Goal: Transaction & Acquisition: Purchase product/service

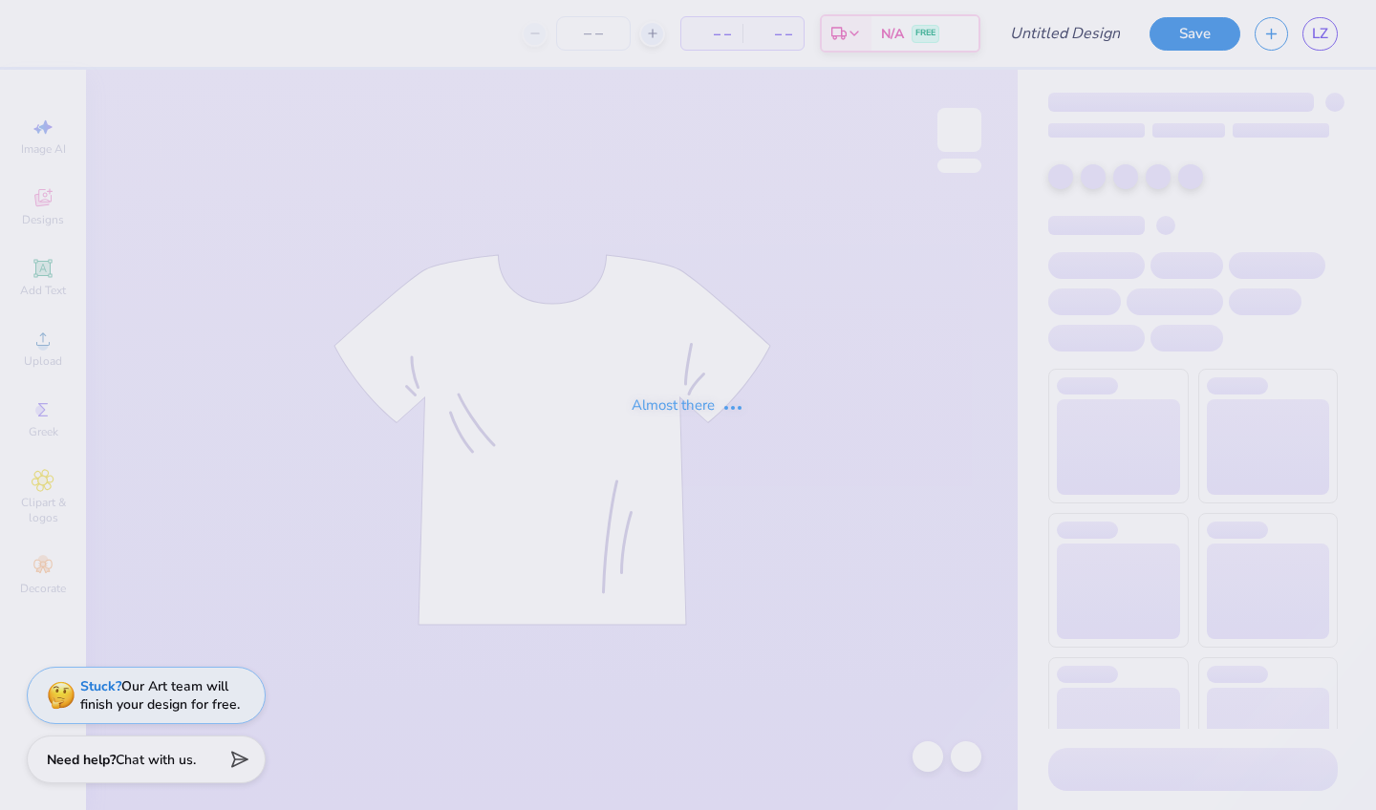
type input "[PERSON_NAME] : [PERSON_NAME][GEOGRAPHIC_DATA][US_STATE]"
type input "24"
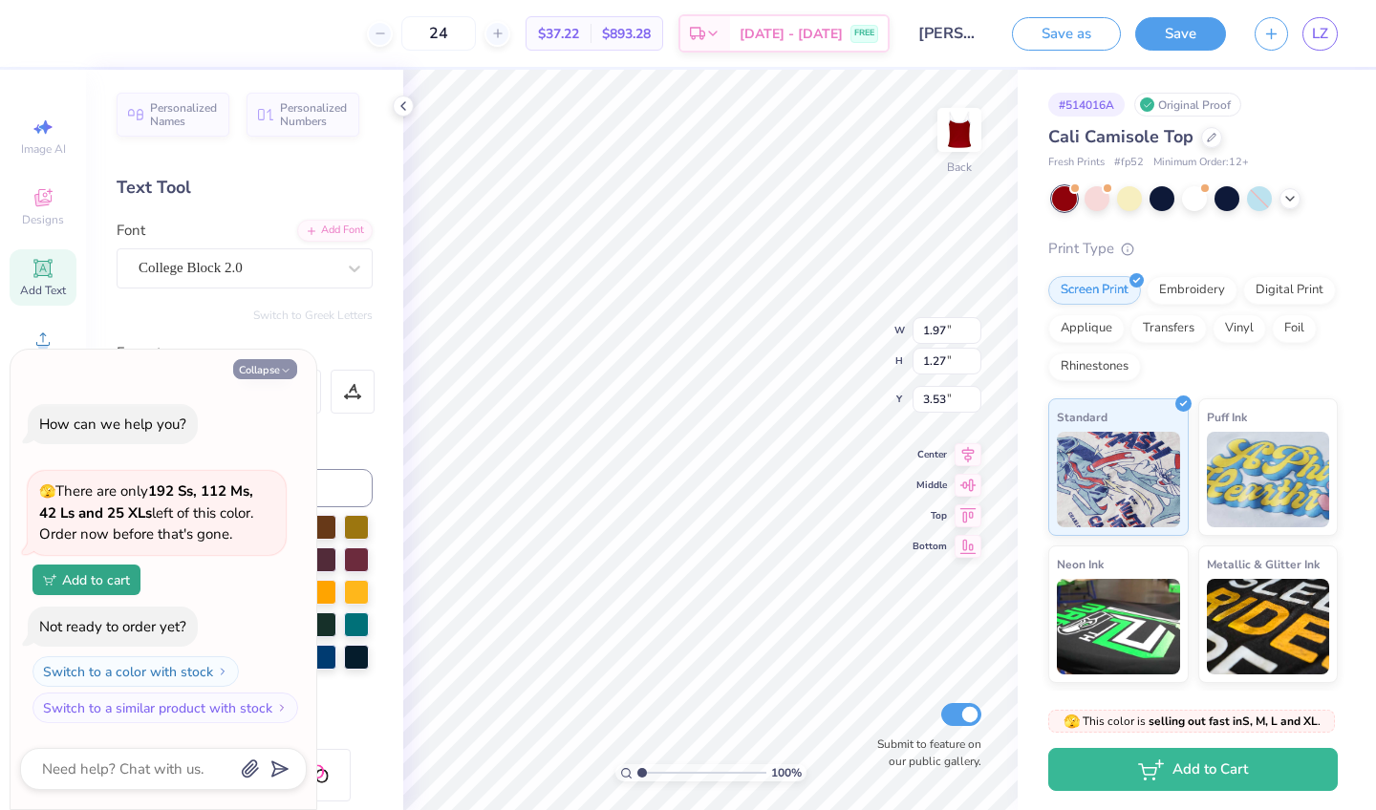
click at [283, 366] on button "Collapse" at bounding box center [265, 369] width 64 height 20
type textarea "x"
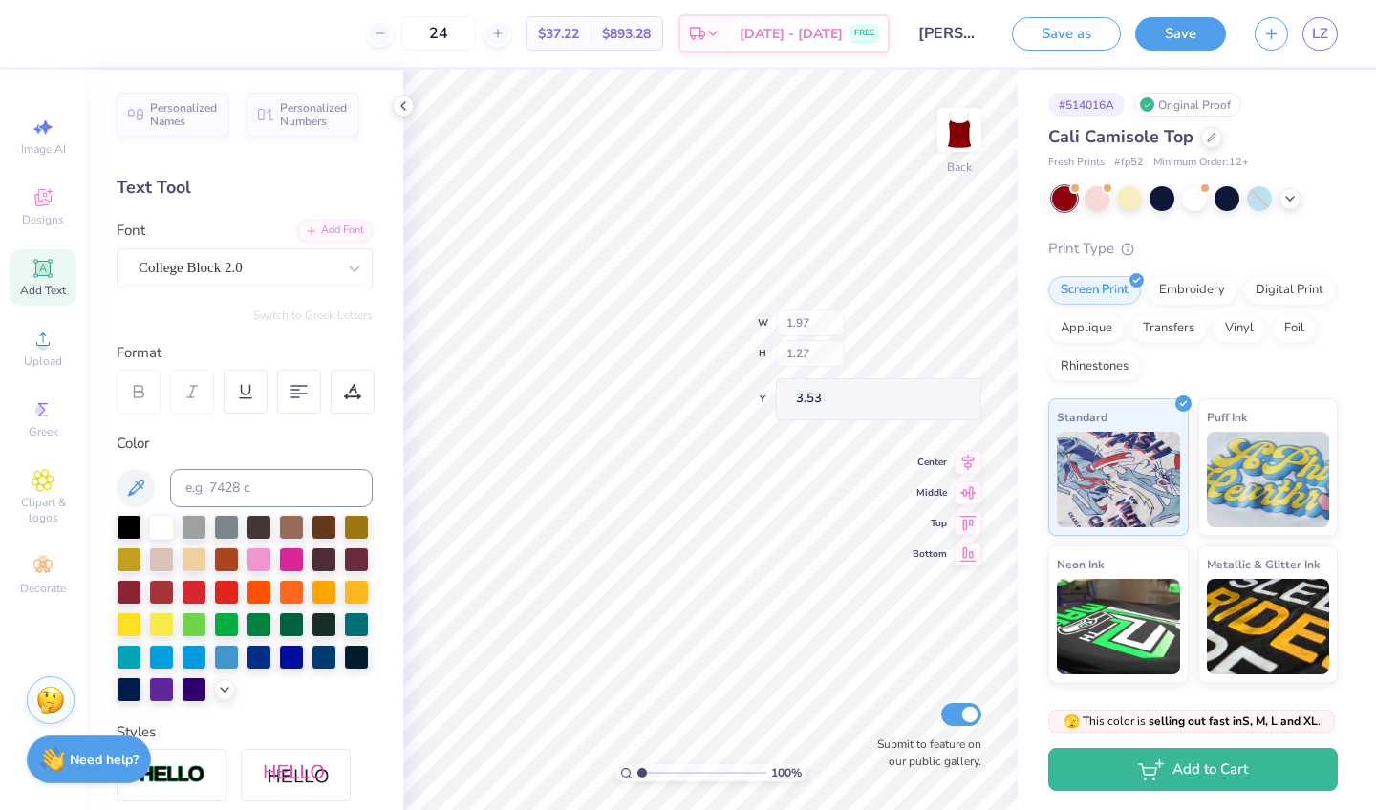
type input "7.00"
type input "5.42"
type input "1.00"
type input "1.97"
type input "1.27"
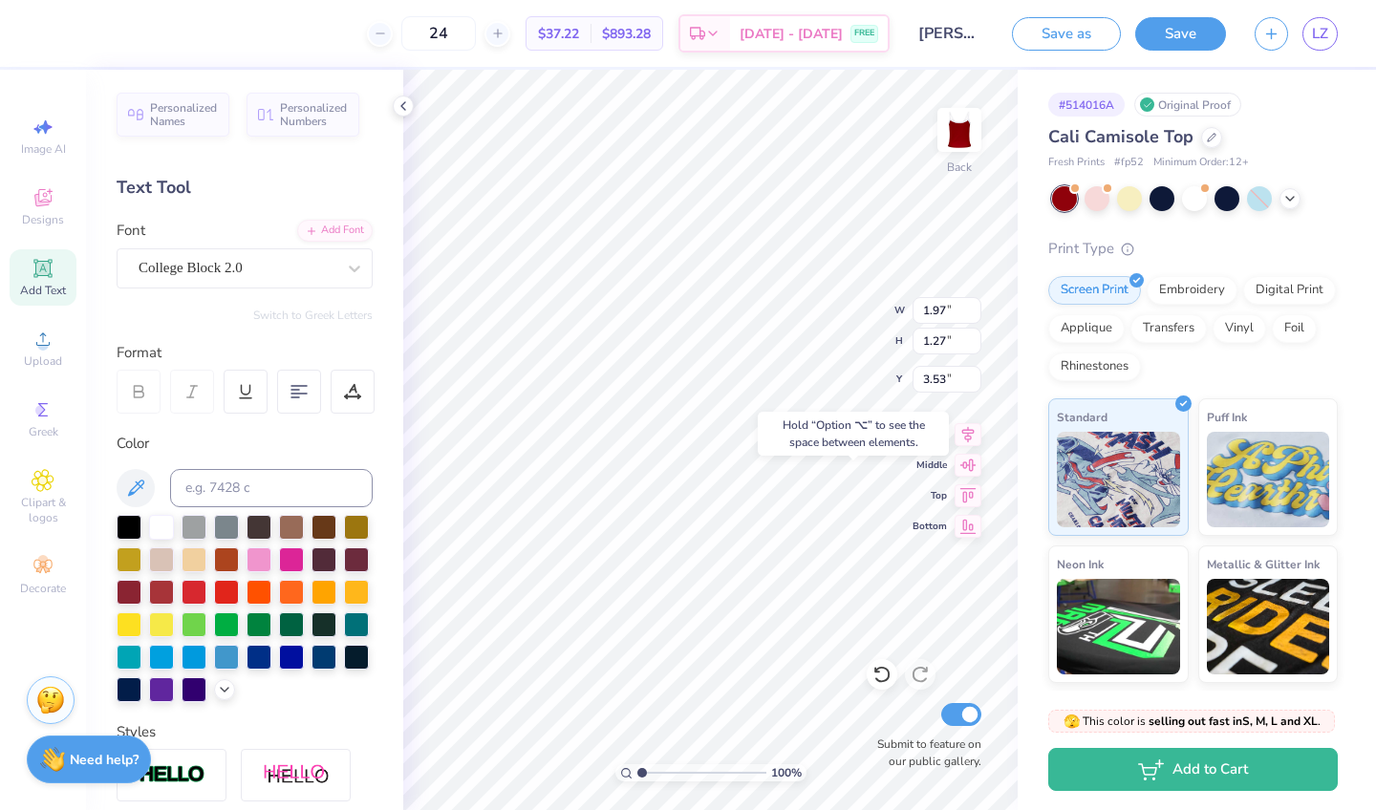
type input "5.23"
type textarea "Phifa"
type input "6.50"
type input "2.47"
type input "3.71"
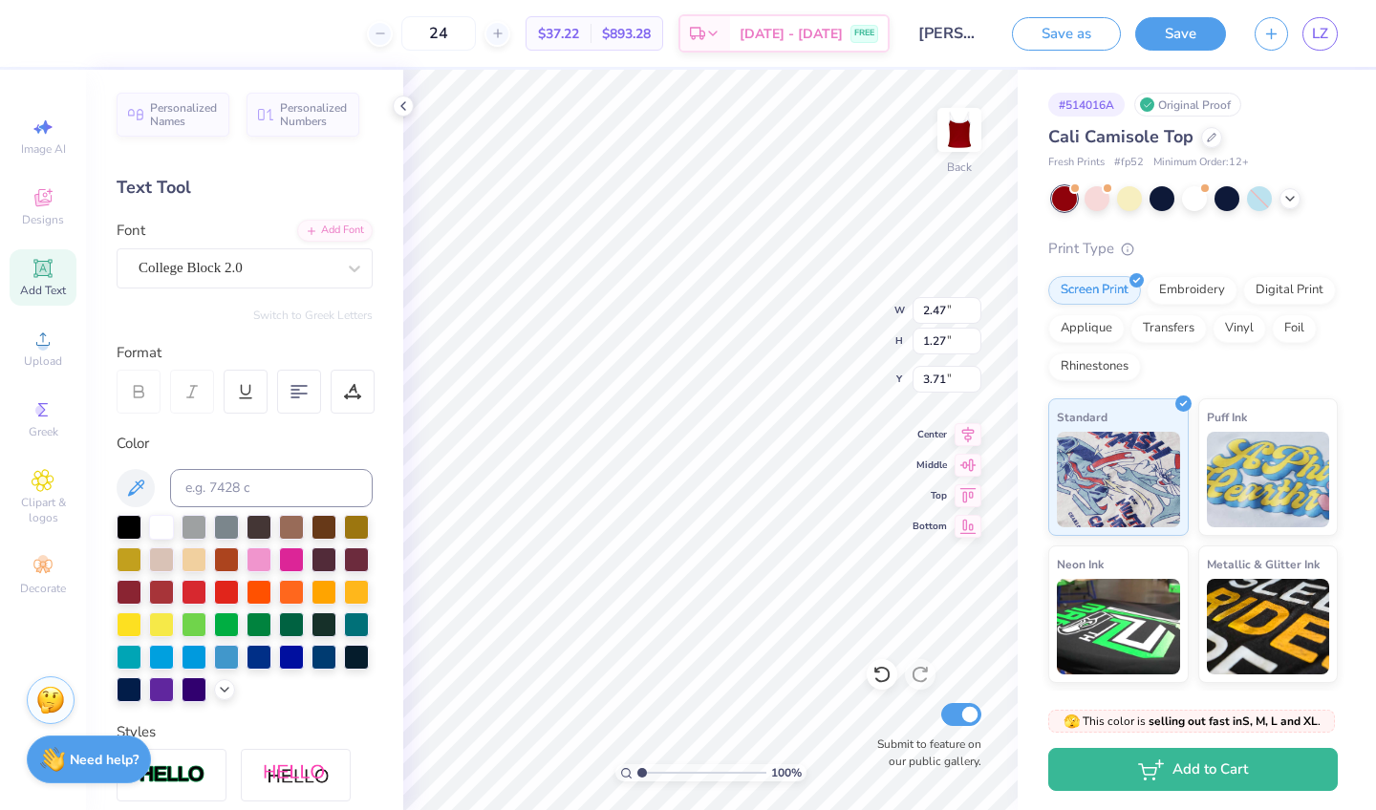
type input "1.97"
type input "4.98"
type input "4.80"
type input "3.54"
type input "4.55"
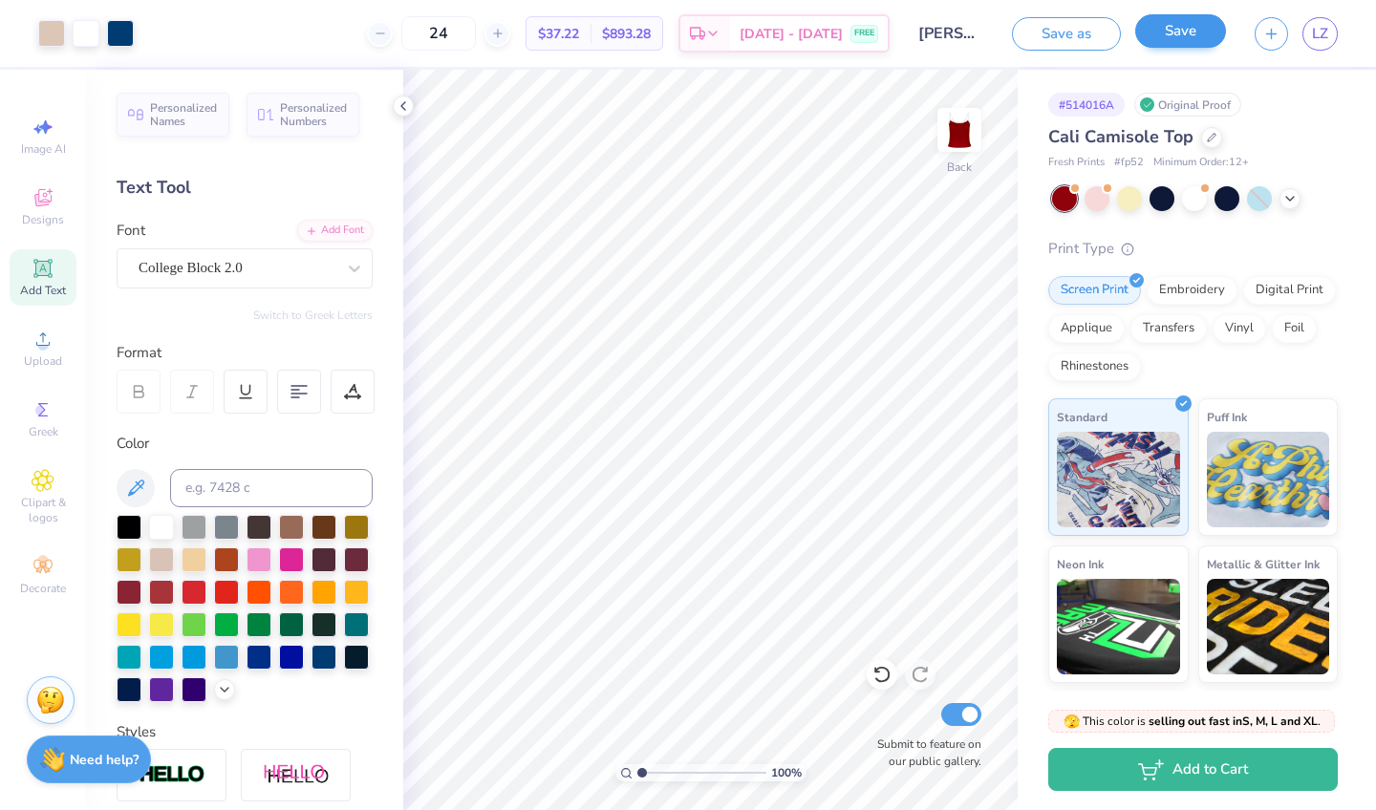
click at [1154, 35] on button "Save" at bounding box center [1180, 30] width 91 height 33
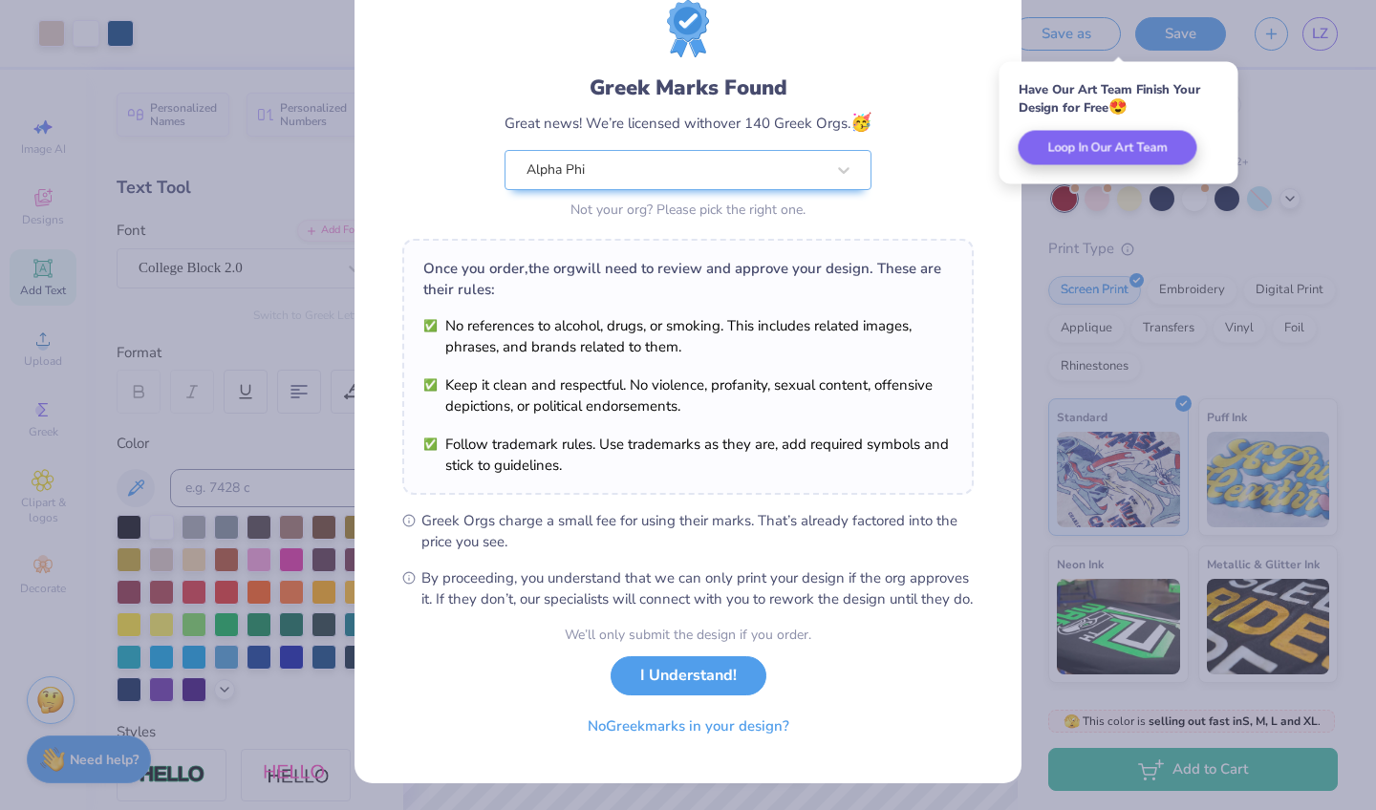
scroll to position [84, 0]
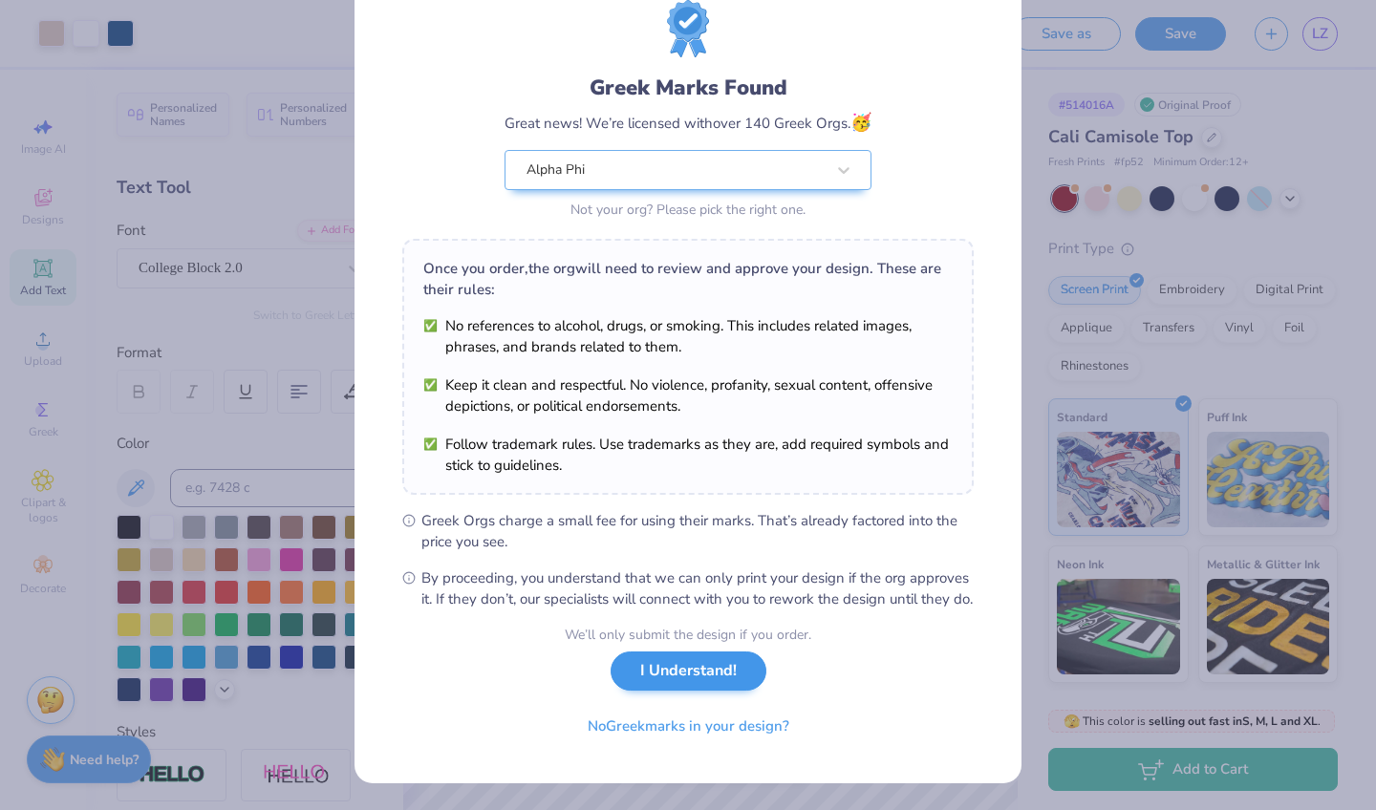
click at [723, 673] on button "I Understand!" at bounding box center [688, 671] width 156 height 39
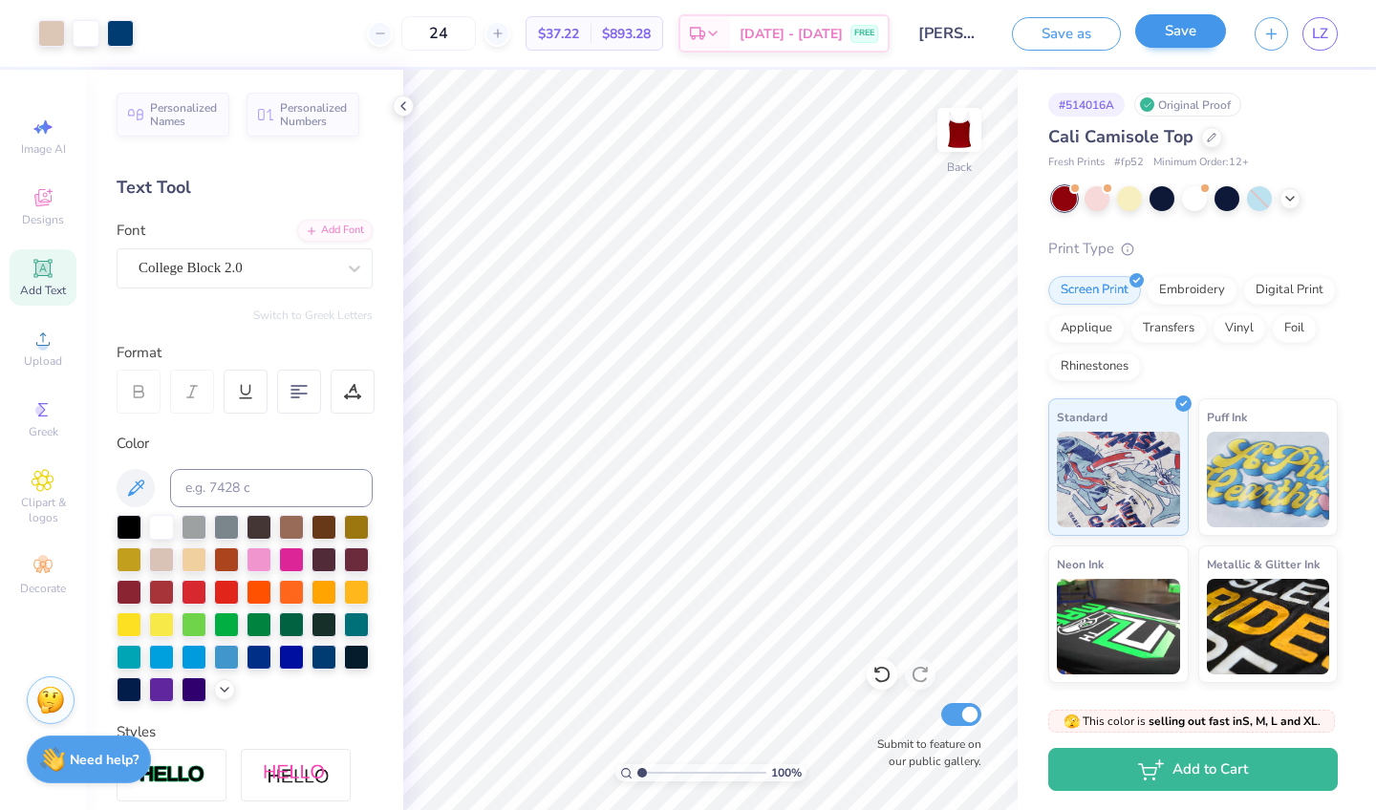
click at [1159, 33] on button "Save" at bounding box center [1180, 30] width 91 height 33
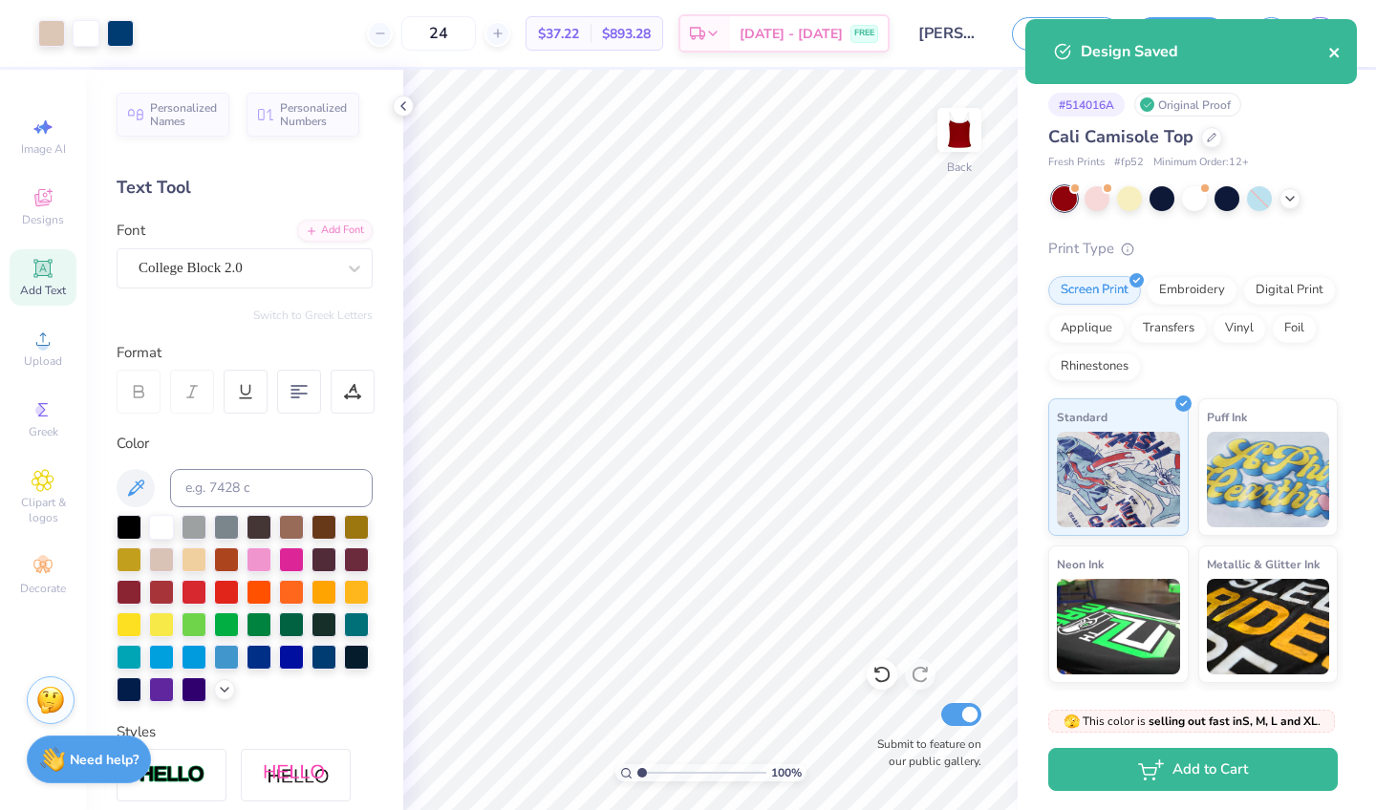
click at [1333, 48] on icon "close" at bounding box center [1334, 52] width 13 height 15
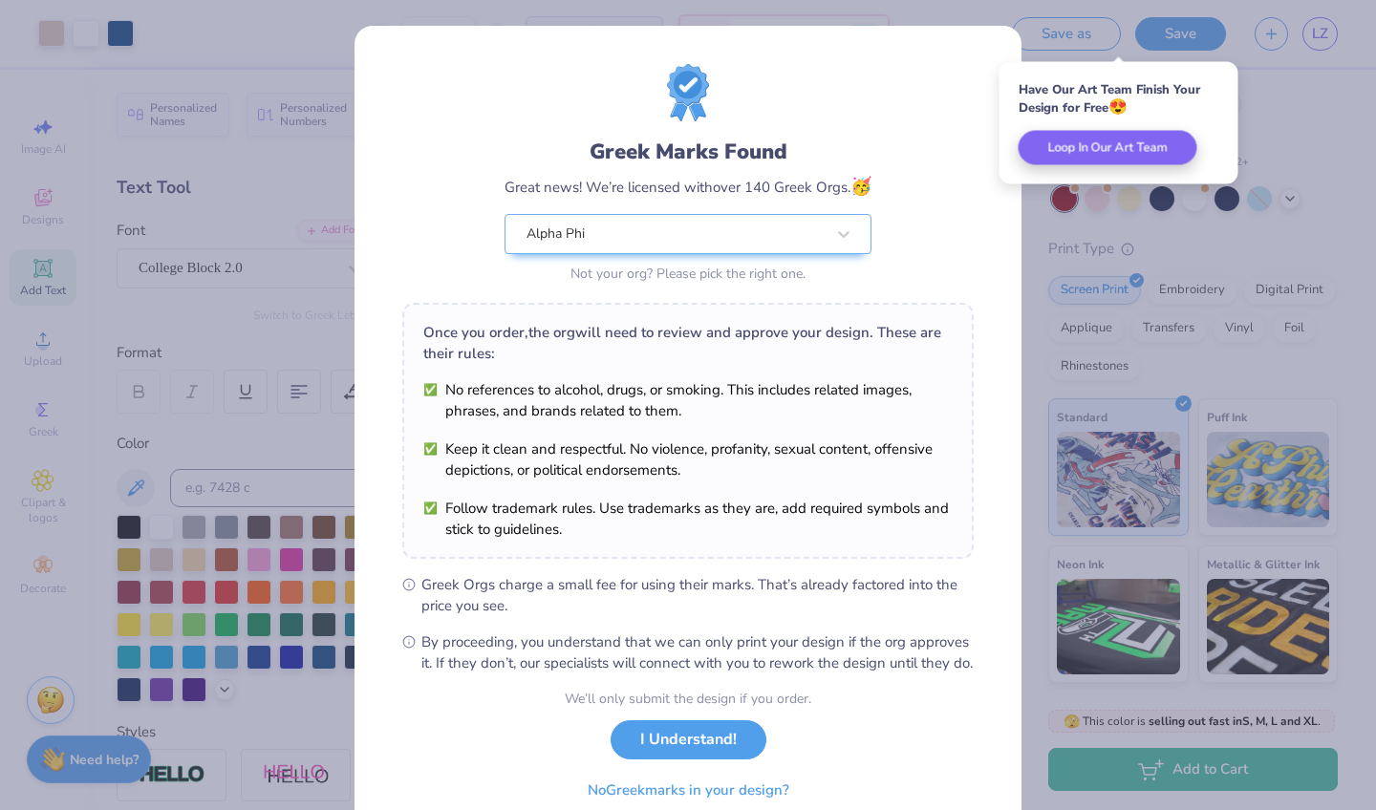
click at [1094, 255] on div "Greek Marks Found Great news! We’re licensed with over 140 Greek Orgs. 🥳 Alpha …" at bounding box center [688, 405] width 1376 height 810
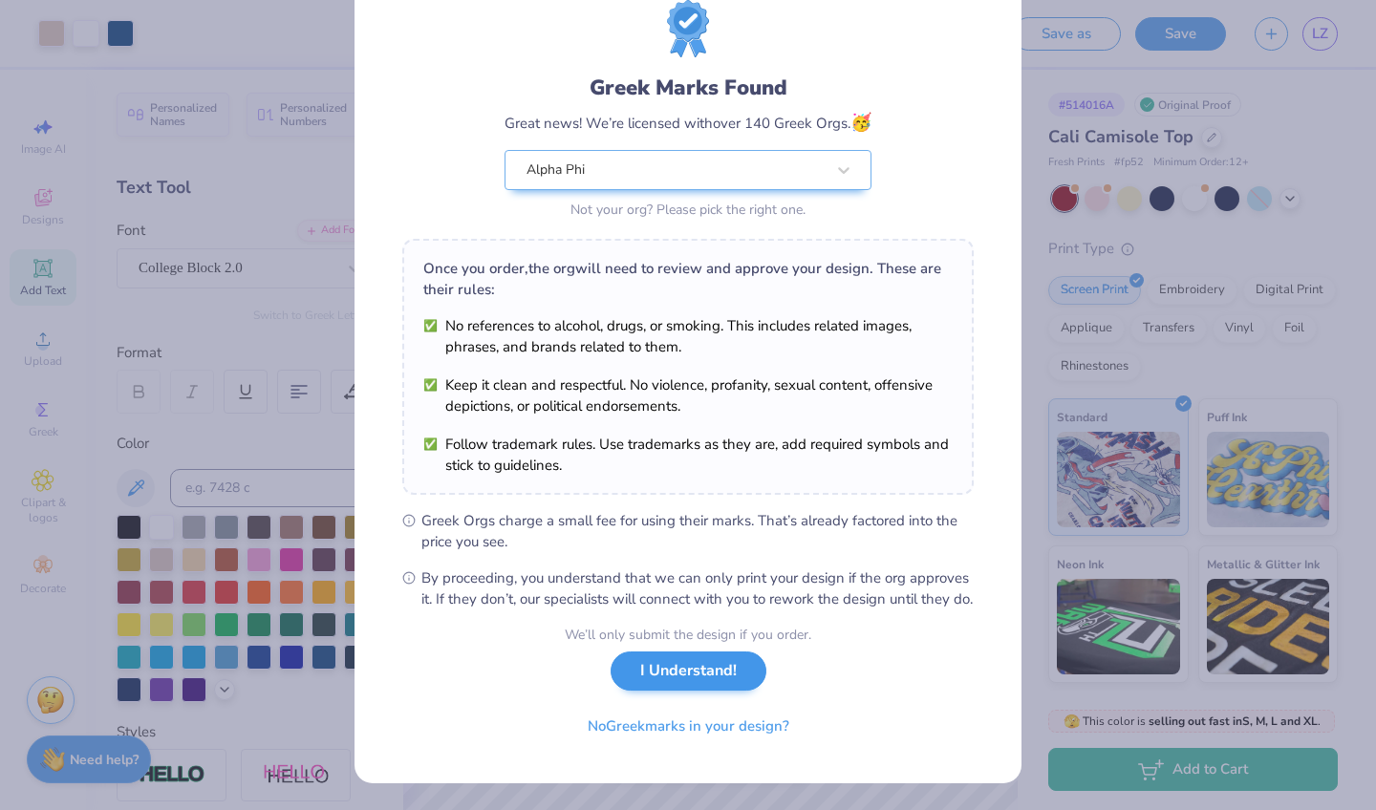
scroll to position [84, 0]
click at [716, 686] on button "I Understand!" at bounding box center [688, 671] width 156 height 39
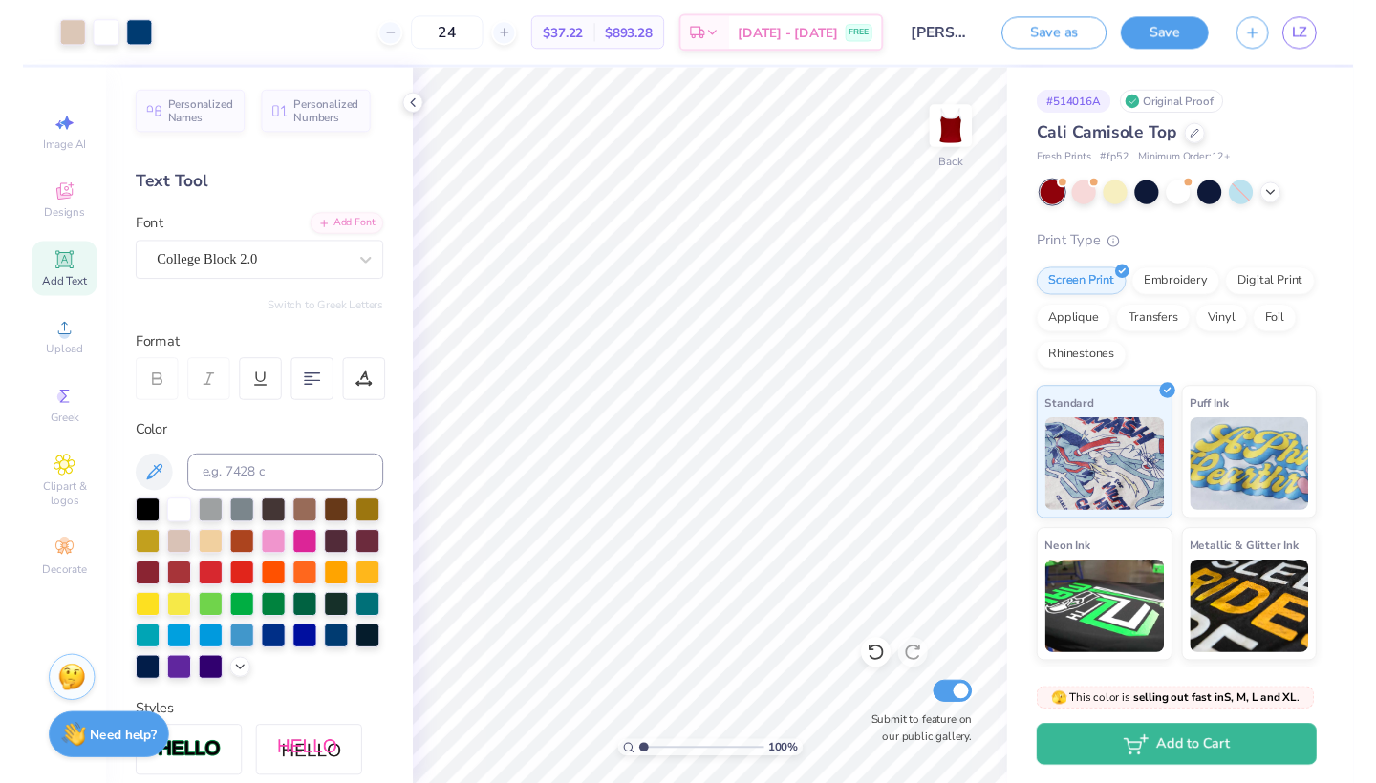
scroll to position [0, 0]
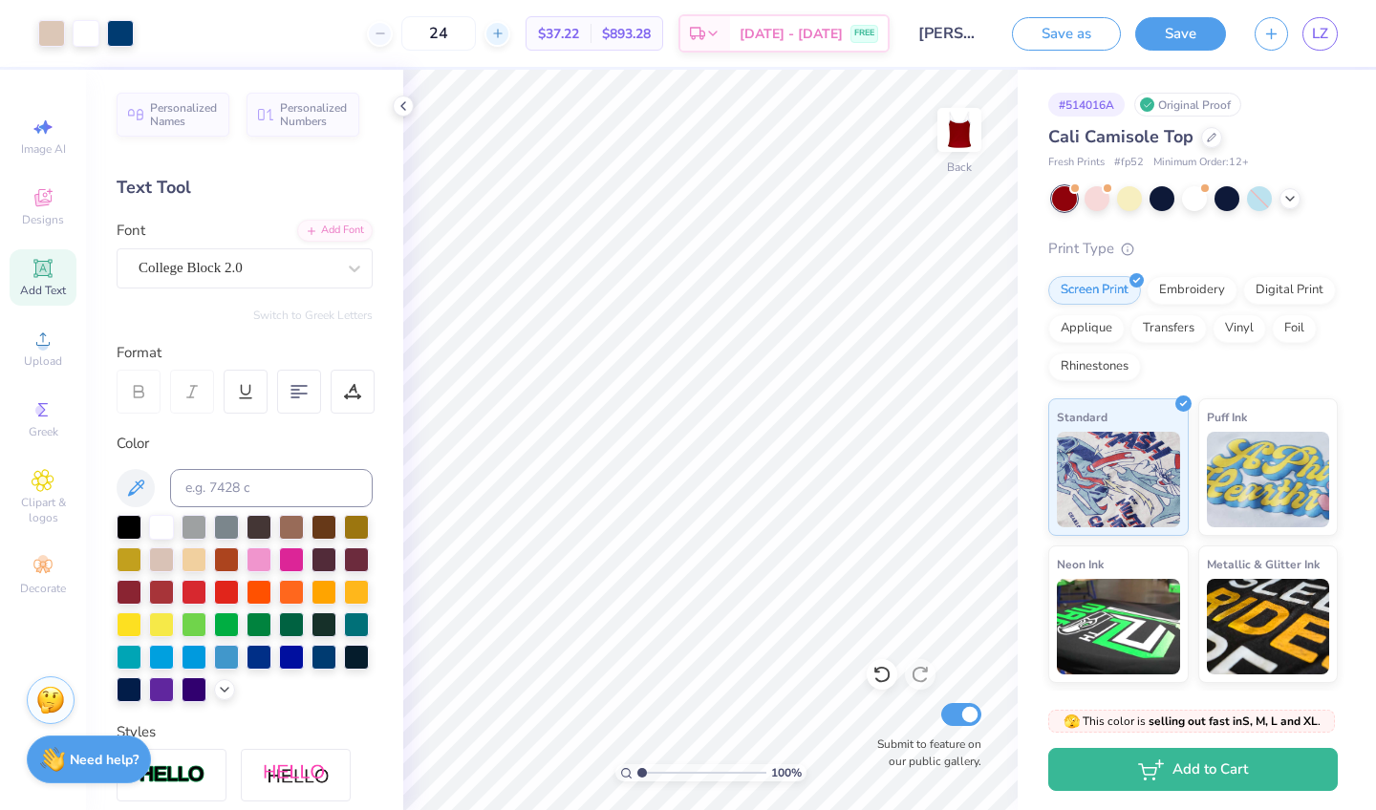
click at [504, 39] on icon at bounding box center [497, 33] width 13 height 13
click at [510, 39] on div "25" at bounding box center [438, 33] width 143 height 34
click at [510, 32] on div at bounding box center [497, 34] width 26 height 26
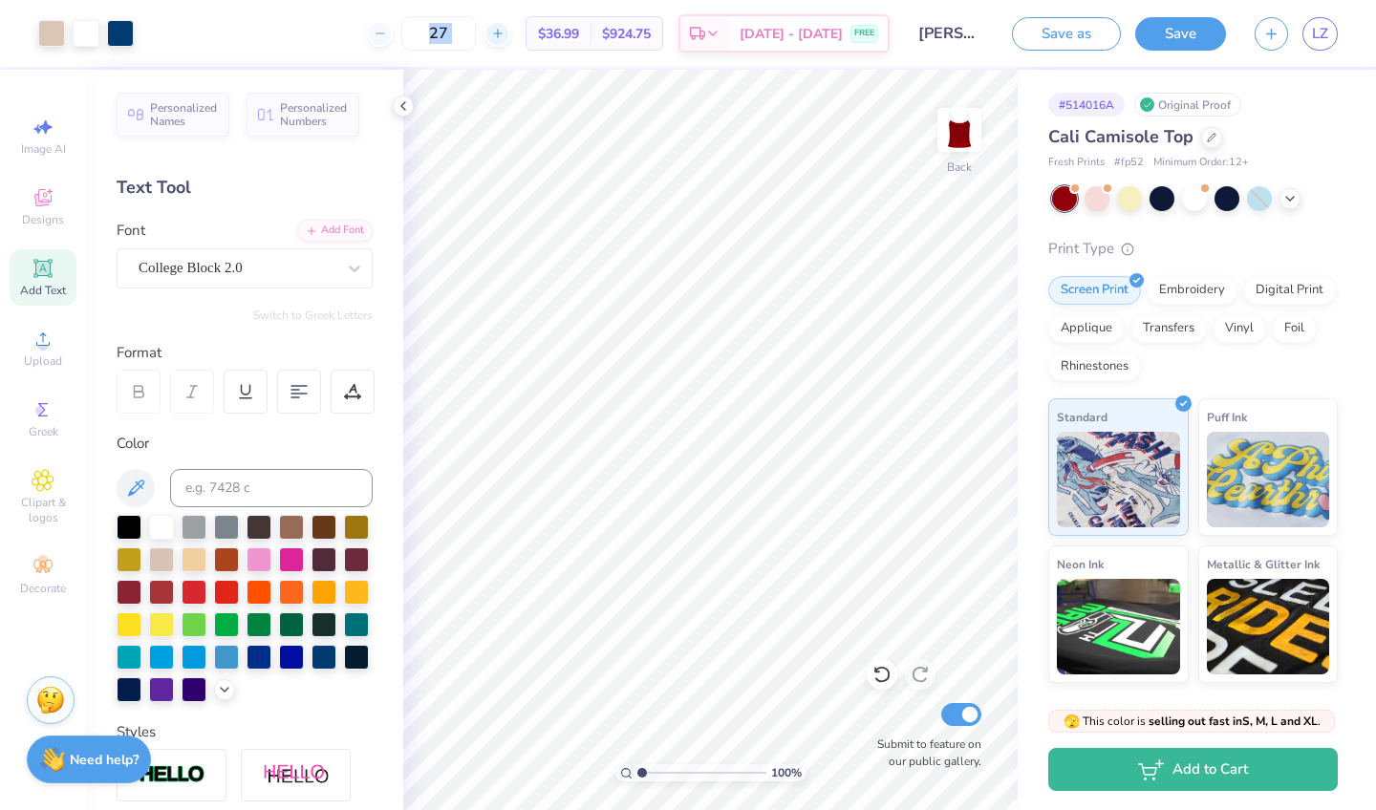
click at [510, 32] on div at bounding box center [497, 34] width 26 height 26
click at [376, 29] on div "28 $36.39 Per Item $1,018.92 Total Est. Delivery [DATE] - [DATE] FREE" at bounding box center [518, 33] width 741 height 67
click at [382, 41] on div at bounding box center [369, 34] width 26 height 26
click at [319, 36] on div "27 $36.39 Per Item $1,018.92 Total Est. Delivery [DATE] - [DATE] FREE" at bounding box center [518, 33] width 741 height 67
click at [401, 103] on icon at bounding box center [402, 105] width 15 height 15
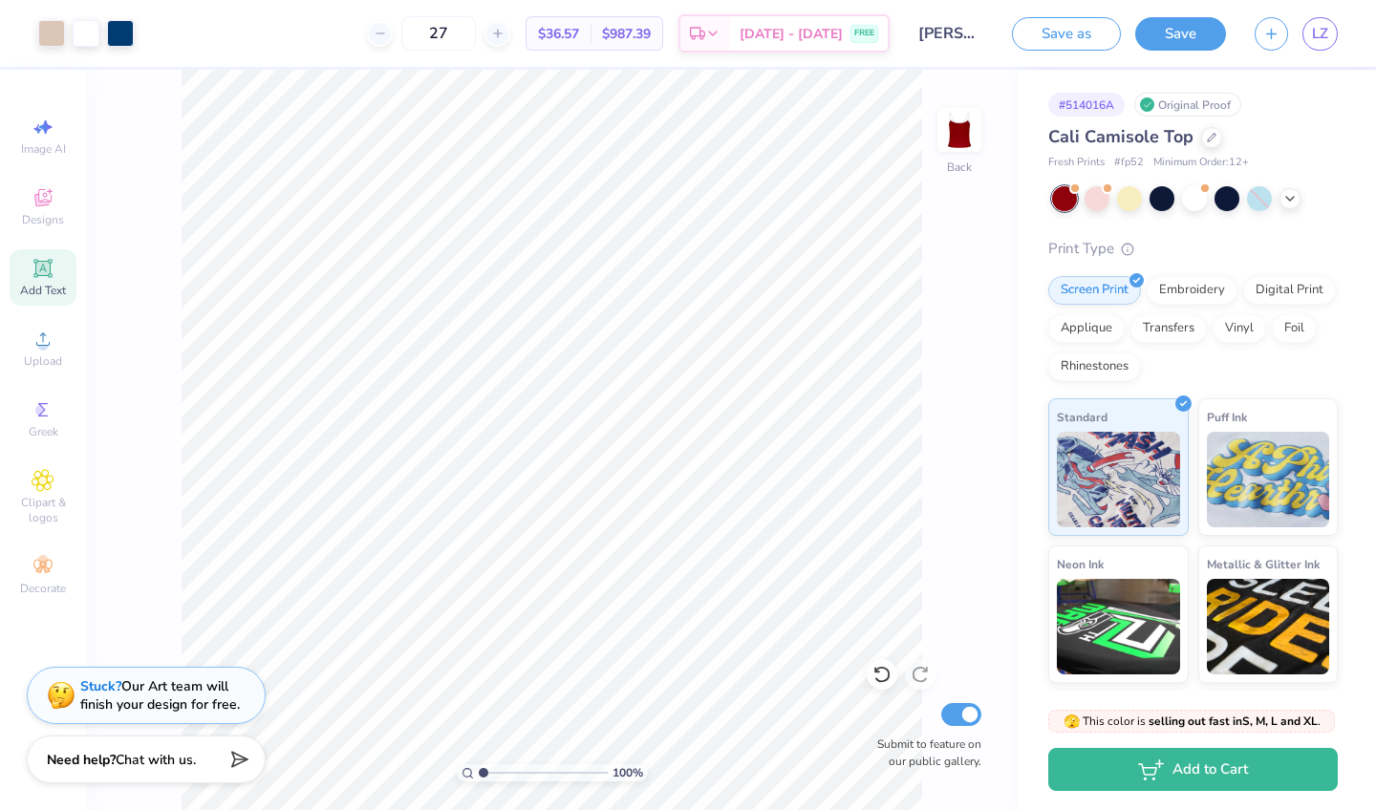
click at [417, 37] on div "27" at bounding box center [438, 33] width 143 height 34
click at [387, 34] on icon at bounding box center [380, 33] width 13 height 13
click at [346, 62] on div "24 $37.22 Per Item $893.28 Total Est. Delivery [DATE] - [DATE] FREE" at bounding box center [518, 33] width 741 height 67
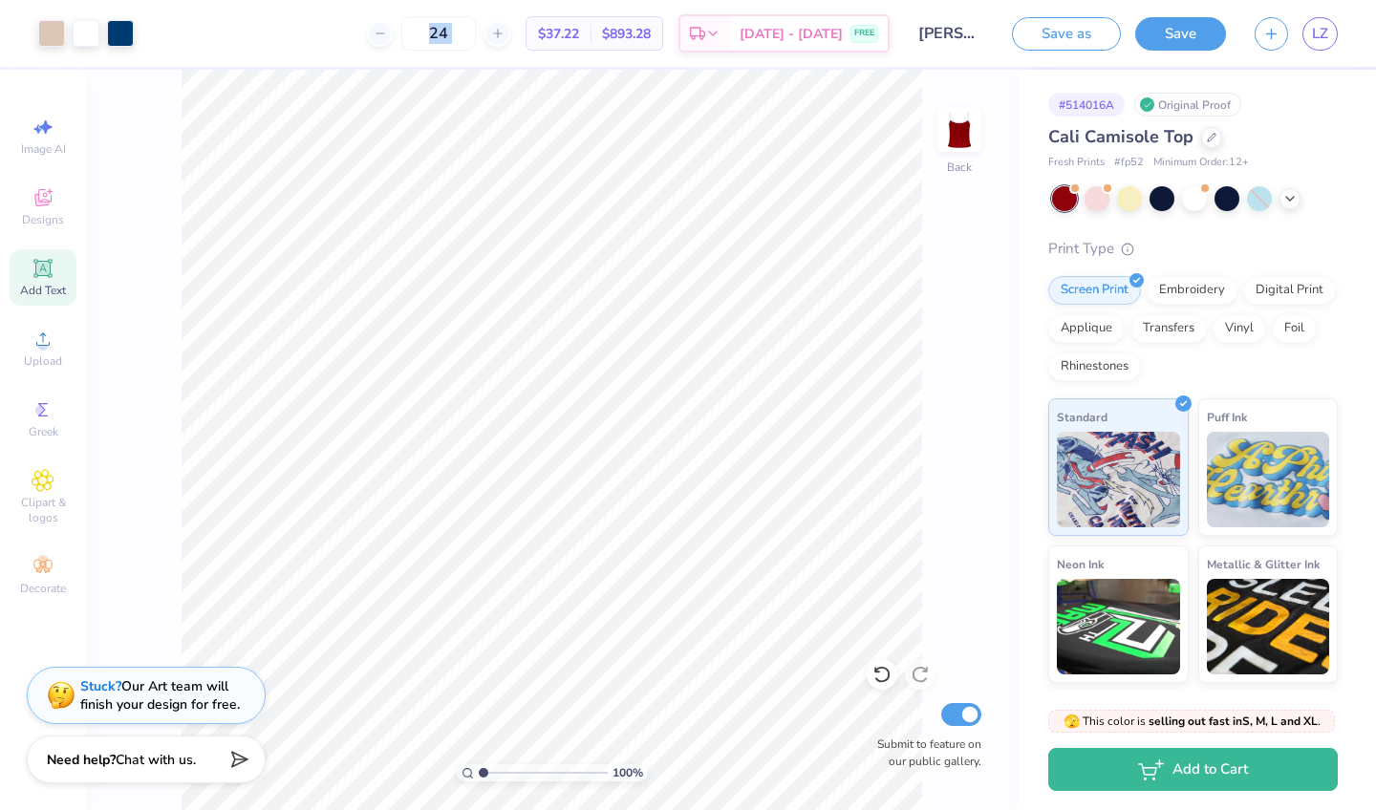
click at [346, 44] on div "24 $37.22 Per Item $893.28 Total Est. Delivery [DATE] - [DATE] FREE" at bounding box center [518, 33] width 741 height 67
click at [504, 35] on icon at bounding box center [497, 33] width 13 height 13
click at [476, 35] on input "25" at bounding box center [438, 33] width 75 height 34
click at [504, 34] on icon at bounding box center [497, 33] width 13 height 13
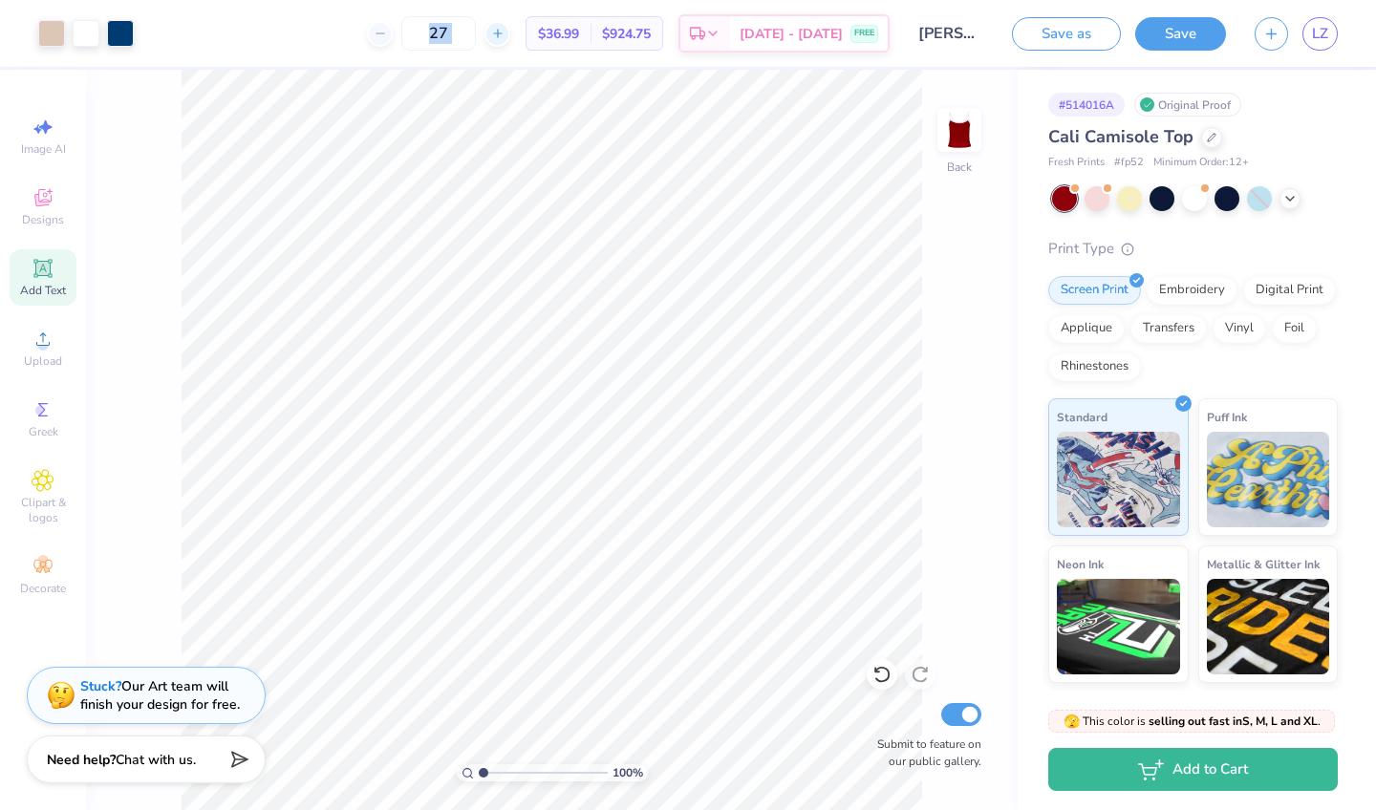
click at [504, 34] on icon at bounding box center [497, 33] width 13 height 13
click at [468, 59] on div "28 $36.39 Per Item $1,018.92 Total Est. Delivery [DATE] - [DATE] FREE" at bounding box center [518, 33] width 741 height 67
click at [465, 38] on input "28" at bounding box center [428, 33] width 75 height 34
type input "2"
click at [431, 36] on input "30" at bounding box center [428, 33] width 75 height 34
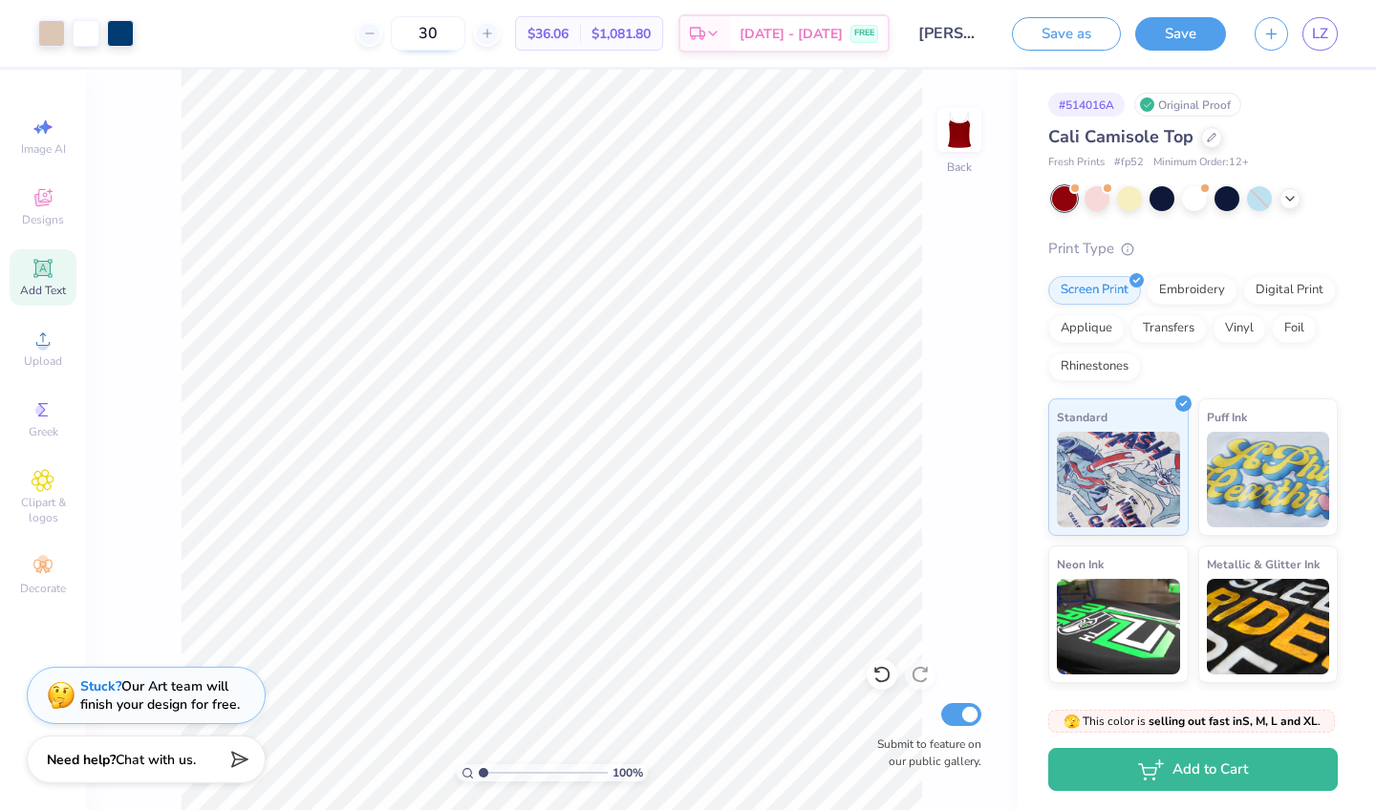
click at [465, 42] on input "30" at bounding box center [428, 33] width 75 height 34
click at [382, 34] on div at bounding box center [369, 34] width 26 height 26
type input "28"
click at [437, 27] on input "28" at bounding box center [428, 33] width 75 height 34
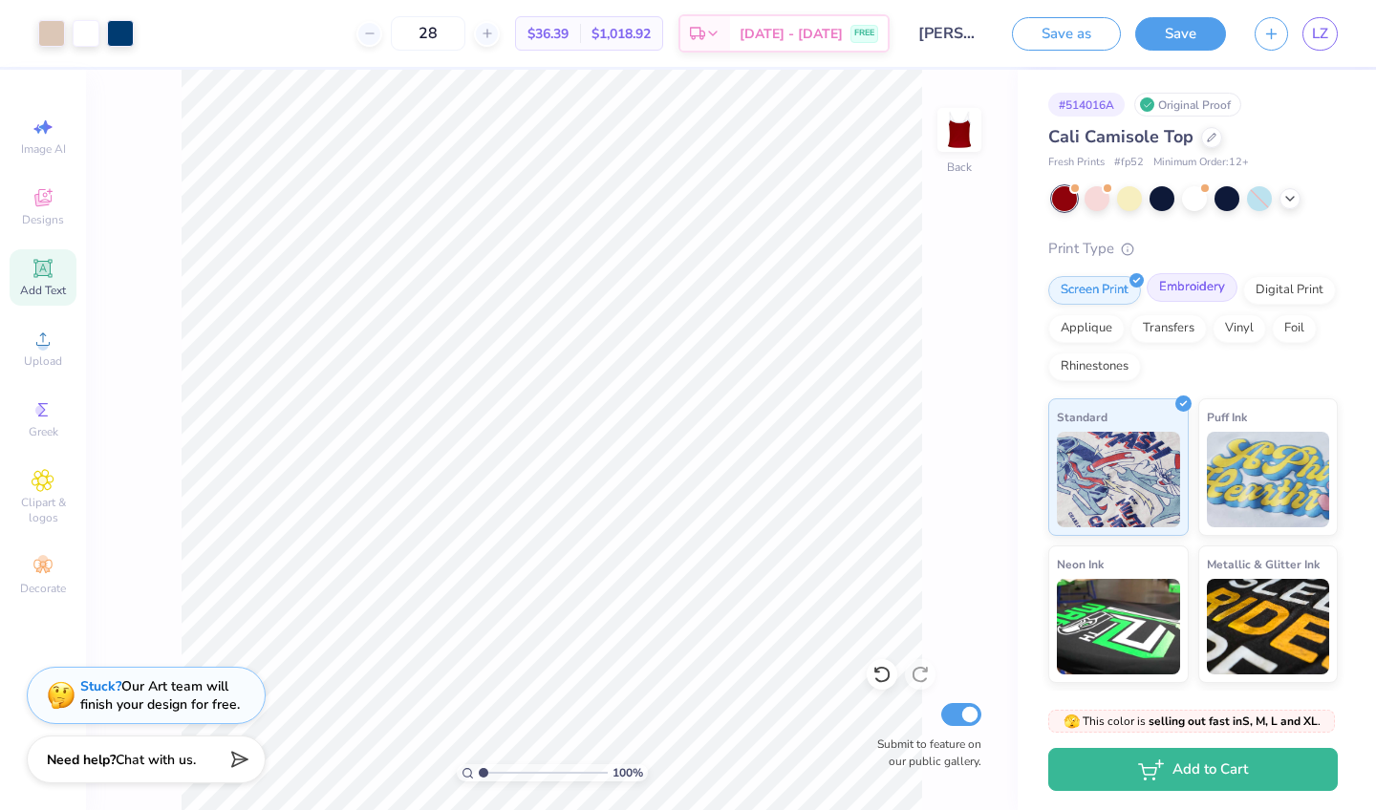
click at [1176, 293] on div "Embroidery" at bounding box center [1191, 287] width 91 height 29
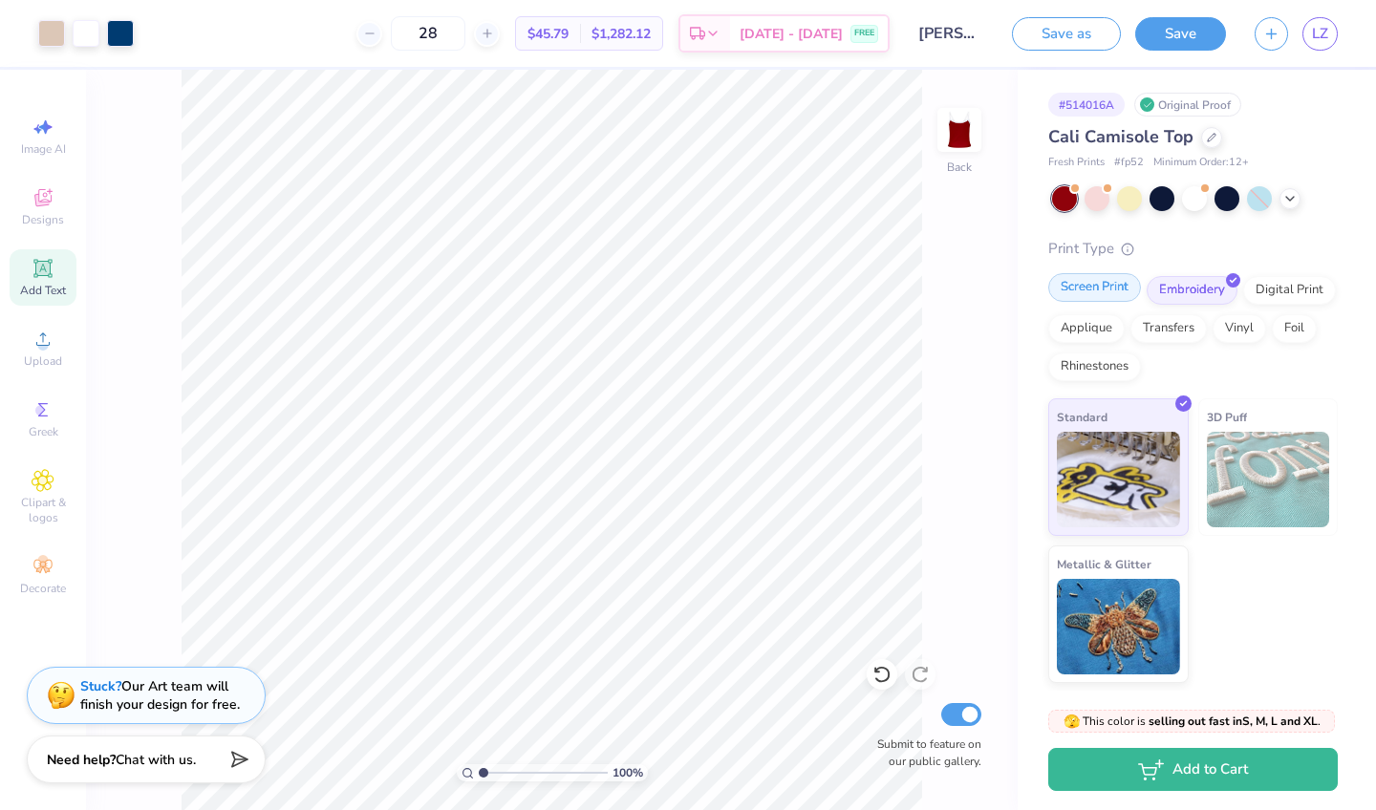
click at [1119, 288] on div "Screen Print" at bounding box center [1094, 287] width 93 height 29
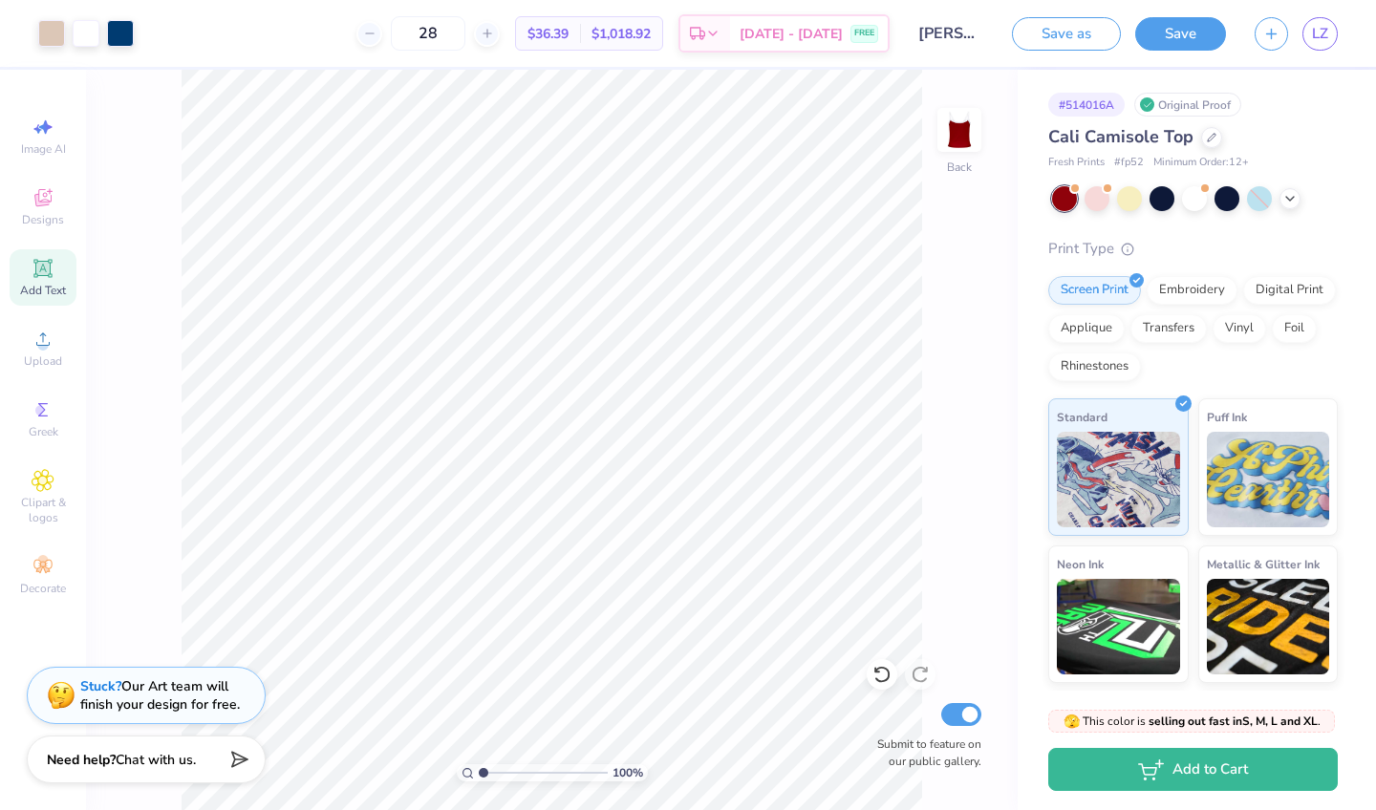
click at [1297, 23] on div "LZ" at bounding box center [1295, 33] width 83 height 33
click at [1309, 25] on link "LZ" at bounding box center [1319, 33] width 35 height 33
